Goal: Task Accomplishment & Management: Use online tool/utility

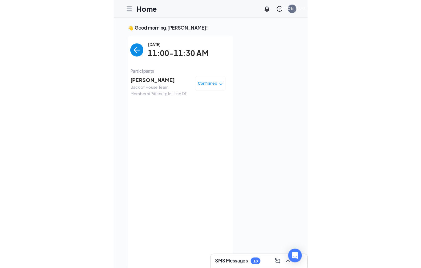
scroll to position [11, 0]
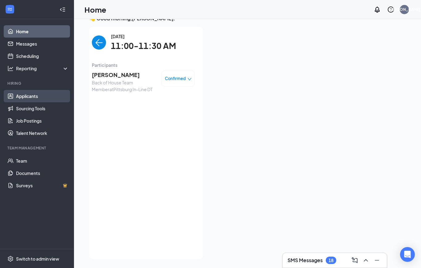
click at [18, 96] on link "Applicants" at bounding box center [42, 96] width 53 height 12
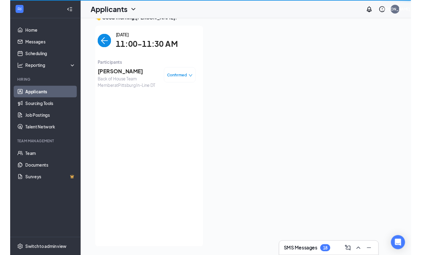
scroll to position [9, 0]
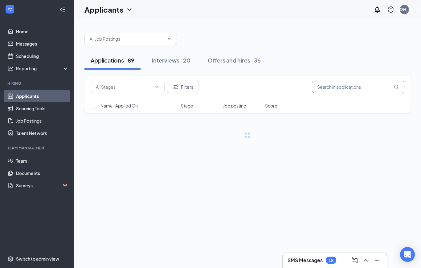
click at [361, 81] on input "text" at bounding box center [358, 87] width 92 height 12
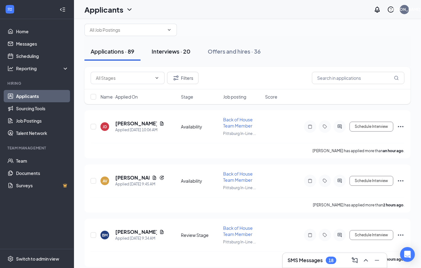
click at [181, 49] on div "Interviews · 20" at bounding box center [171, 51] width 39 height 8
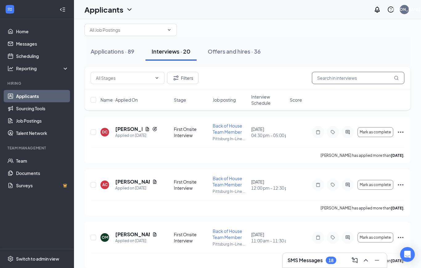
click at [358, 81] on input "text" at bounding box center [358, 78] width 92 height 12
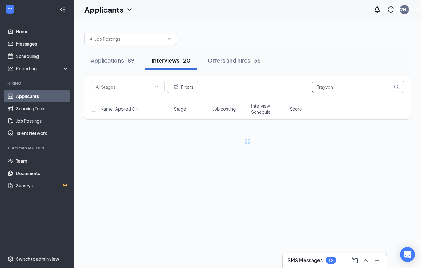
click at [360, 81] on input "Trayvon" at bounding box center [358, 87] width 92 height 12
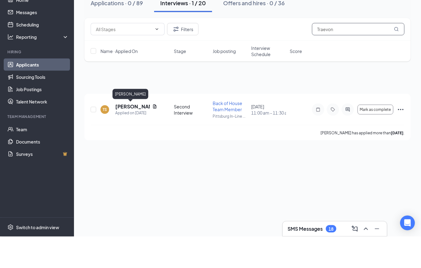
type input "Traevon"
click at [131, 120] on div "[PERSON_NAME]" at bounding box center [130, 125] width 36 height 10
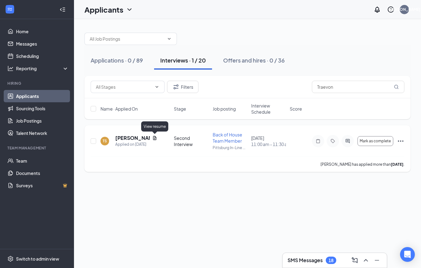
click at [156, 135] on icon "Document" at bounding box center [154, 137] width 5 height 5
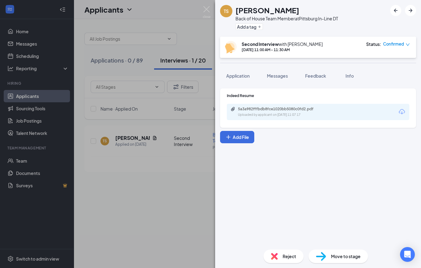
click at [403, 115] on icon "Download" at bounding box center [401, 111] width 7 height 7
